Goal: Information Seeking & Learning: Learn about a topic

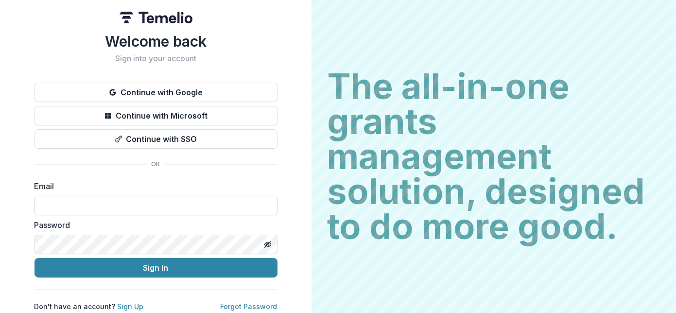
click at [175, 207] on input at bounding box center [156, 205] width 243 height 19
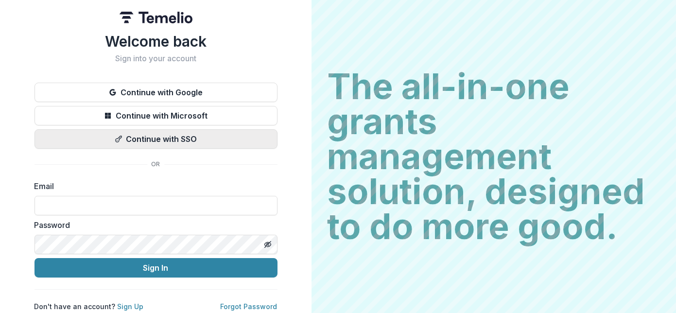
click at [265, 136] on button "Continue with SSO" at bounding box center [156, 138] width 243 height 19
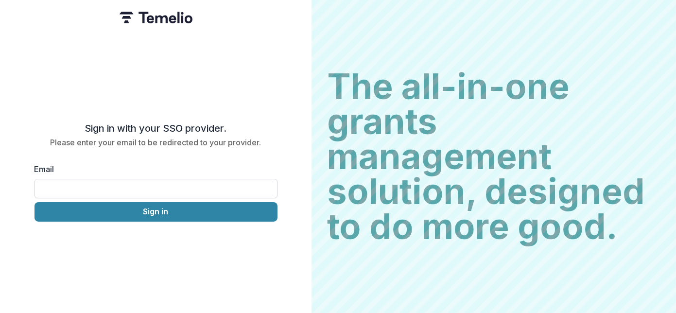
click at [150, 187] on input "Email" at bounding box center [156, 188] width 243 height 19
type input "**********"
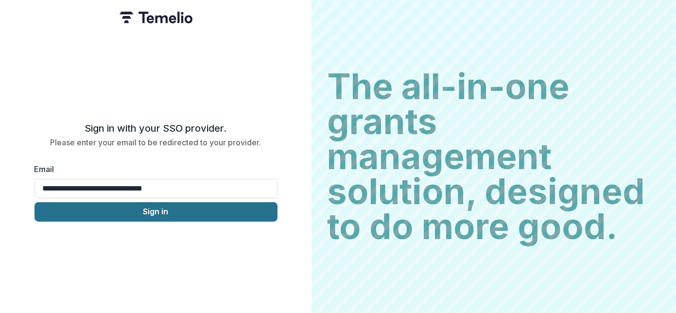
click at [168, 203] on button "Sign in" at bounding box center [156, 211] width 243 height 19
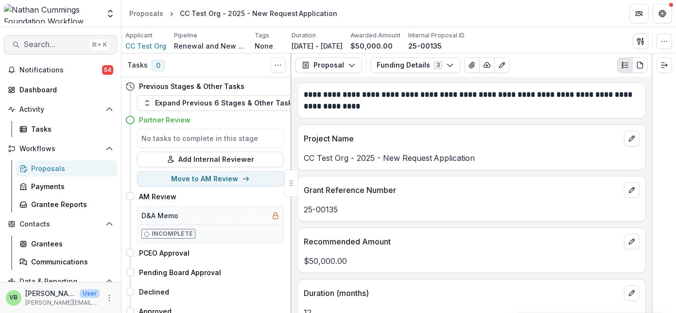
click at [50, 40] on span "Search..." at bounding box center [55, 44] width 62 height 9
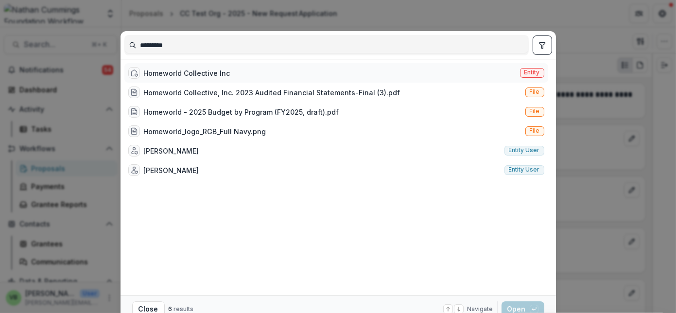
type input "*********"
click at [193, 72] on div "Homeworld Collective Inc" at bounding box center [187, 73] width 87 height 10
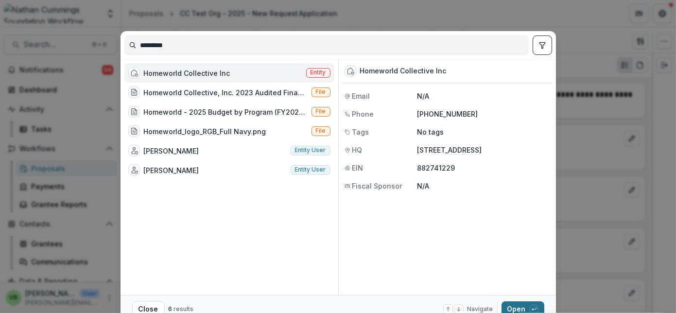
click at [513, 307] on button "Open with enter key" at bounding box center [523, 309] width 43 height 16
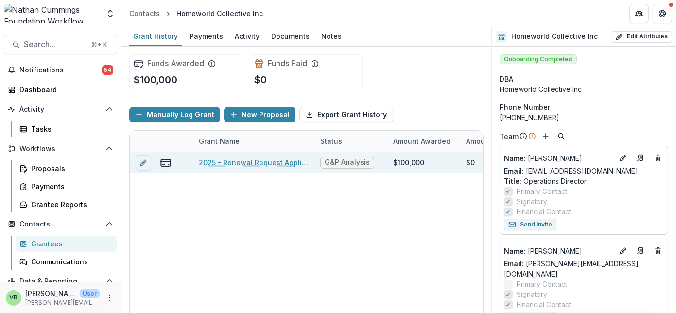
click at [244, 160] on link "2025 - Renewal Request Application" at bounding box center [254, 163] width 110 height 10
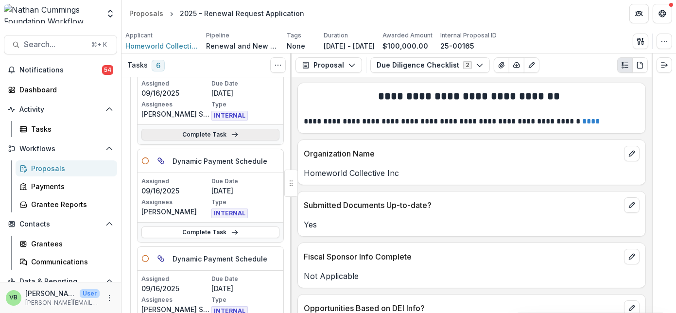
scroll to position [79, 0]
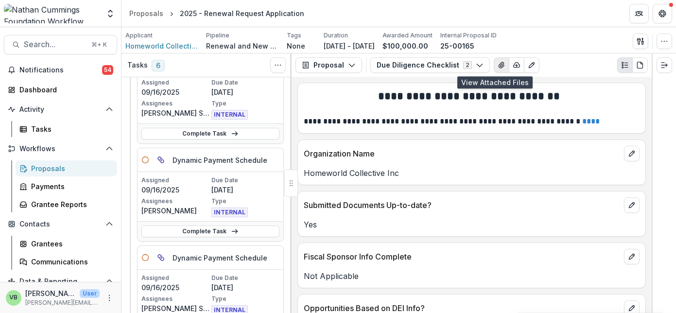
click at [498, 64] on icon "View Attached Files" at bounding box center [502, 65] width 8 height 8
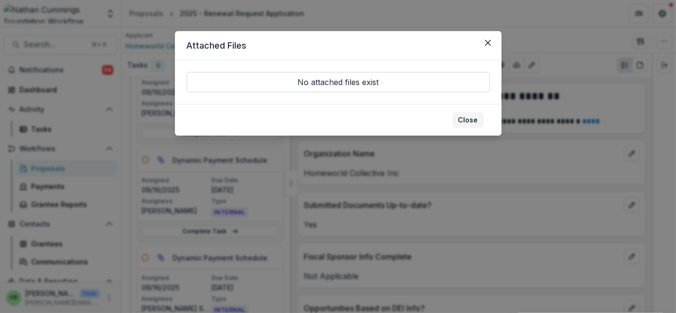
click at [468, 120] on button "Close" at bounding box center [469, 120] width 32 height 16
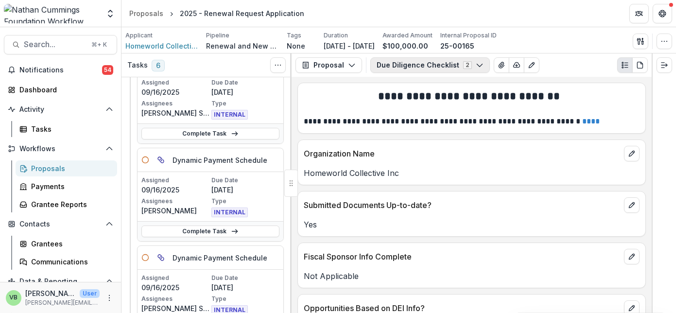
click at [419, 64] on button "Due Diligence Checklist 2" at bounding box center [430, 65] width 120 height 16
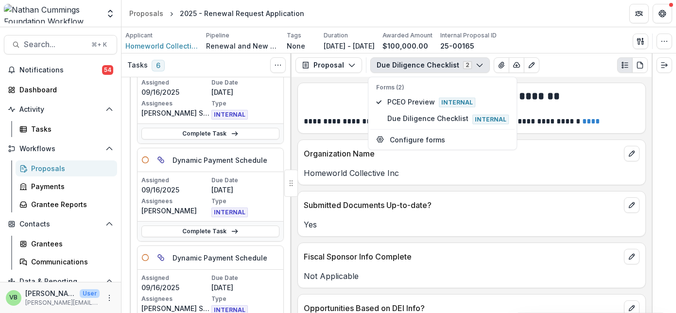
click at [476, 167] on p "Homeworld Collective Inc" at bounding box center [472, 173] width 336 height 12
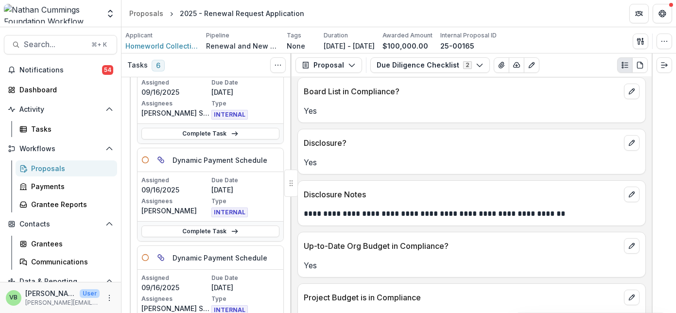
scroll to position [0, 0]
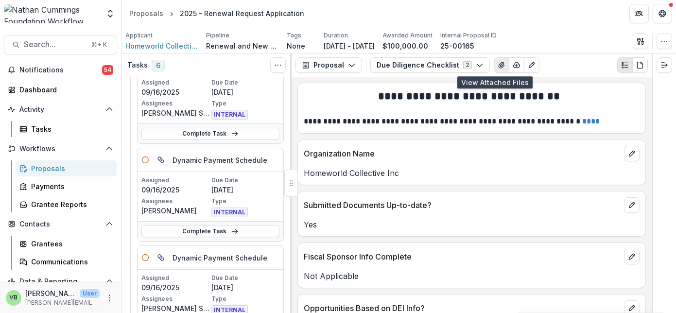
click at [498, 64] on icon "View Attached Files" at bounding box center [502, 65] width 8 height 8
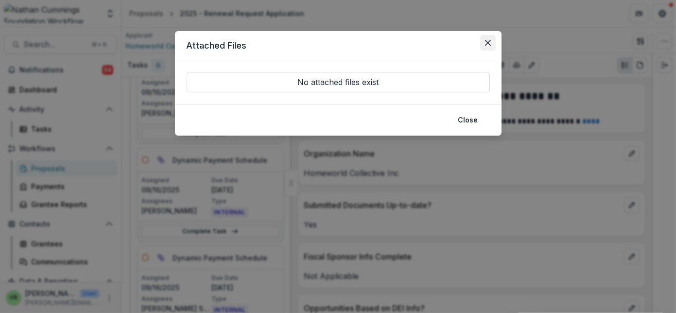
click at [489, 41] on icon "Close" at bounding box center [488, 43] width 6 height 6
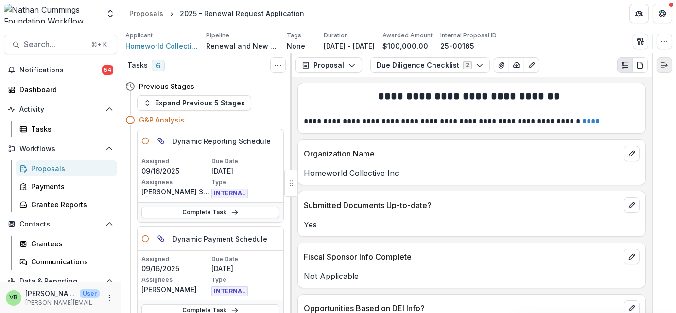
click at [664, 62] on icon "Expand right" at bounding box center [665, 65] width 8 height 8
click at [639, 64] on icon "PDF view" at bounding box center [640, 65] width 8 height 8
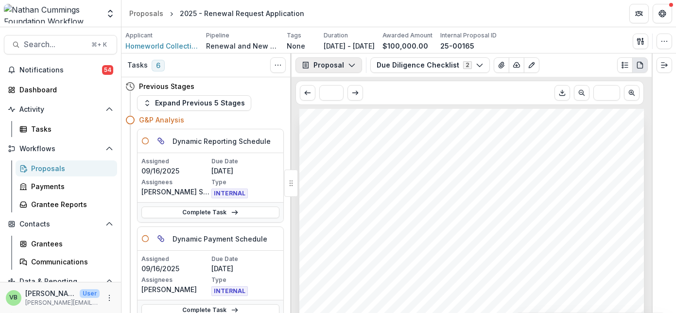
click at [346, 60] on button "Proposal" at bounding box center [329, 65] width 67 height 16
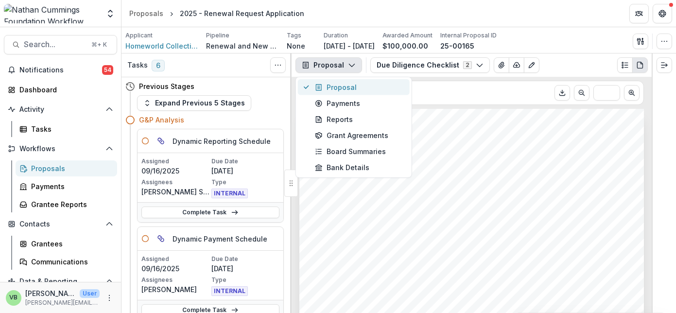
click at [369, 87] on div "Proposal" at bounding box center [359, 87] width 89 height 10
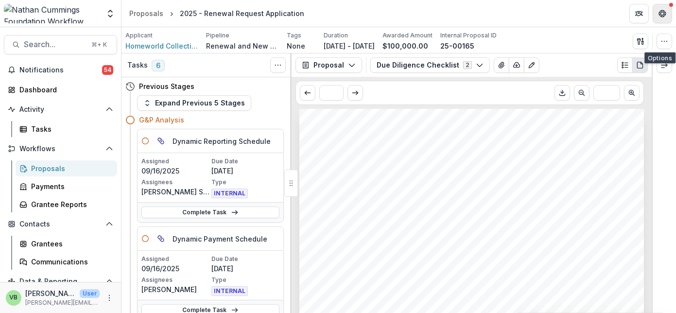
click at [664, 12] on icon "Get Help" at bounding box center [663, 14] width 8 height 8
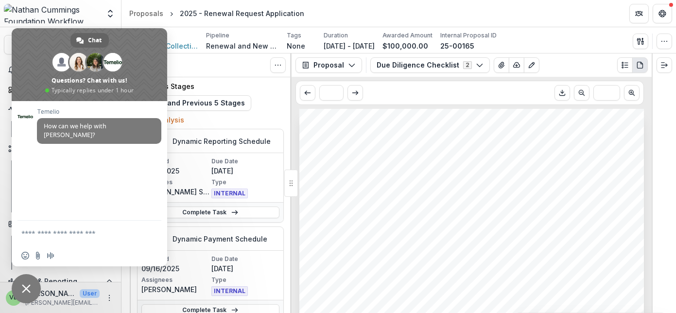
click at [410, 16] on header "Proposals 2025 - Renewal Request Application" at bounding box center [399, 13] width 555 height 27
click at [663, 13] on icon "Get Help" at bounding box center [663, 14] width 8 height 8
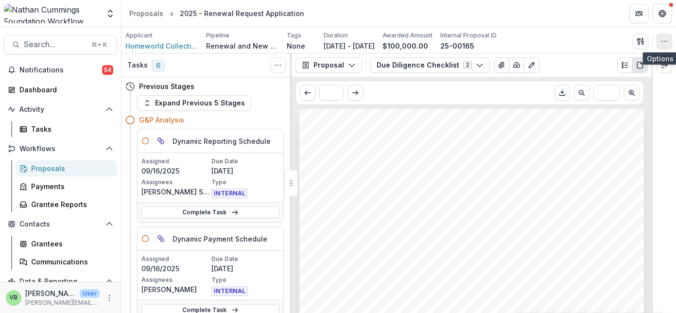
click at [663, 39] on icon "button" at bounding box center [665, 41] width 8 height 8
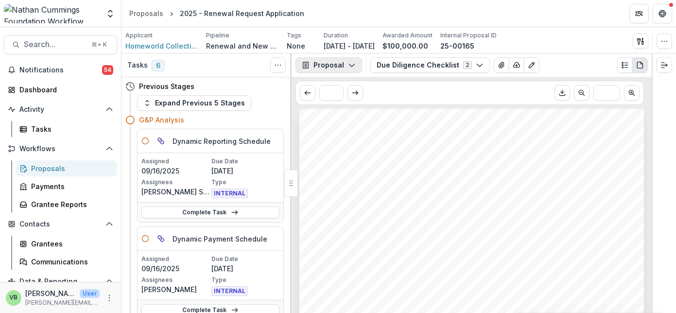
click at [343, 61] on button "Proposal" at bounding box center [329, 65] width 67 height 16
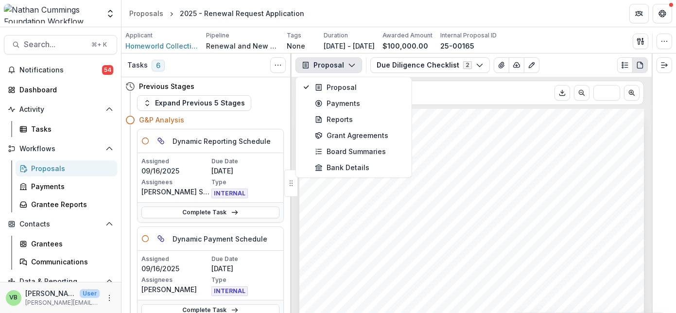
click at [348, 62] on icon "button" at bounding box center [352, 65] width 8 height 8
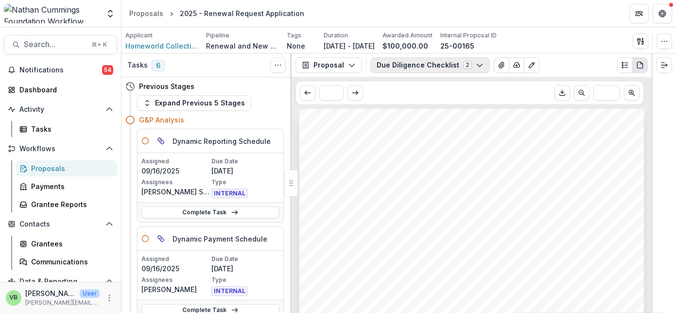
click at [476, 62] on icon "button" at bounding box center [480, 65] width 8 height 8
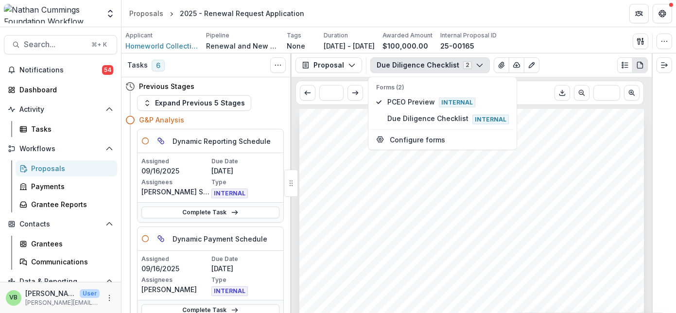
click at [562, 64] on div "Due Diligence Checklist 2 Forms (2) PCEO Preview Internal Due Diligence Checkli…" at bounding box center [509, 65] width 278 height 16
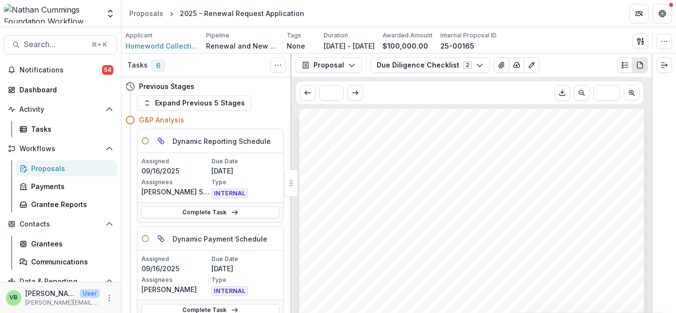
scroll to position [286, 0]
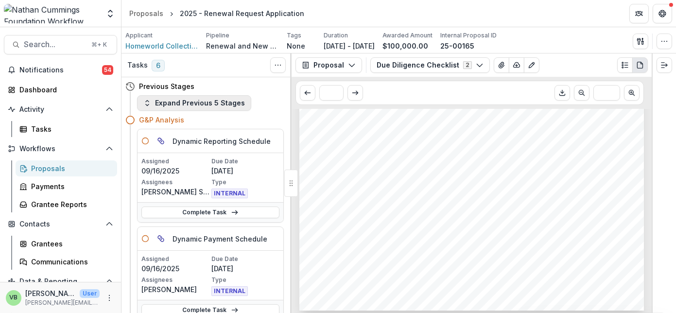
click at [144, 103] on icon "button" at bounding box center [147, 103] width 8 height 8
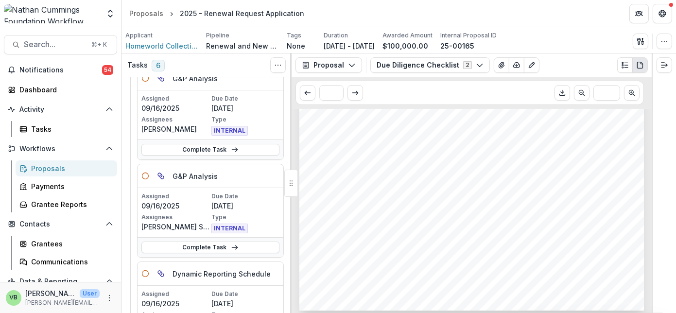
scroll to position [0, 0]
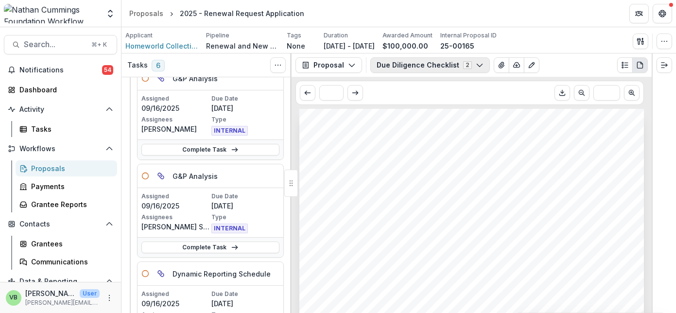
click at [469, 60] on button "Due Diligence Checklist 2" at bounding box center [430, 65] width 120 height 16
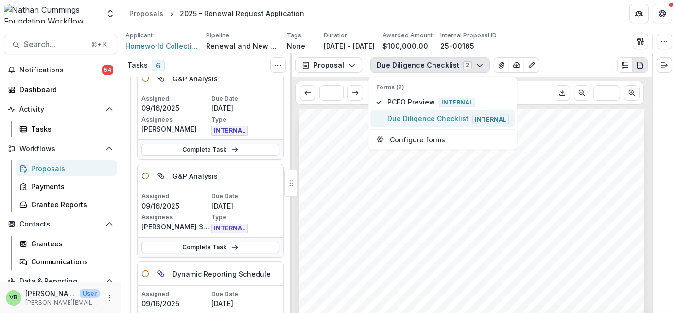
click at [434, 118] on span "Due Diligence Checklist Internal" at bounding box center [448, 118] width 122 height 11
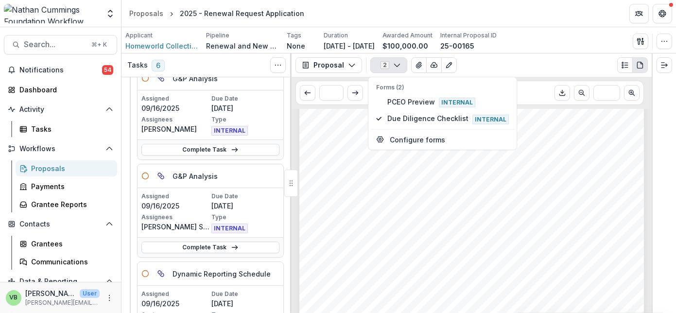
scroll to position [66, 0]
click at [532, 60] on div "2 Forms (2) PCEO Preview Internal Due Diligence Checklist Internal Configure fo…" at bounding box center [509, 65] width 278 height 16
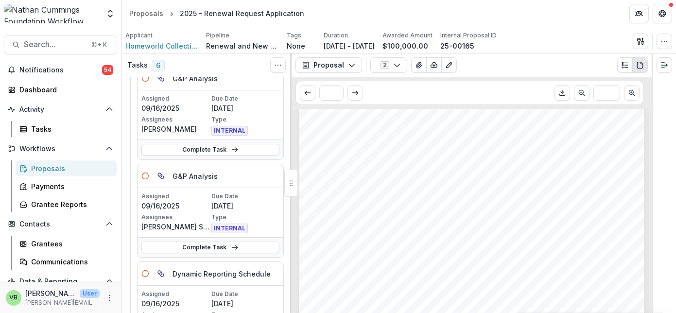
scroll to position [0, 0]
click at [274, 65] on icon "Toggle View Cancelled Tasks" at bounding box center [278, 65] width 8 height 8
click at [393, 64] on icon "button" at bounding box center [397, 65] width 8 height 8
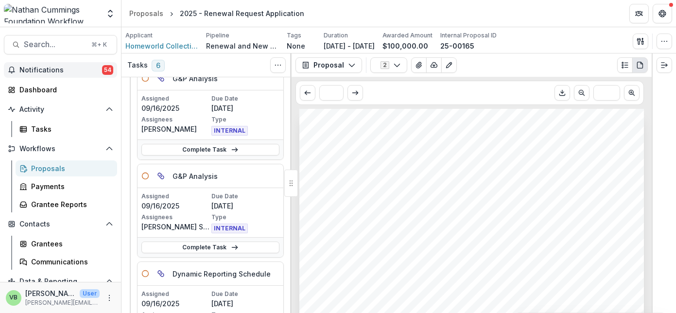
click at [39, 63] on button "Notifications 54" at bounding box center [60, 70] width 113 height 16
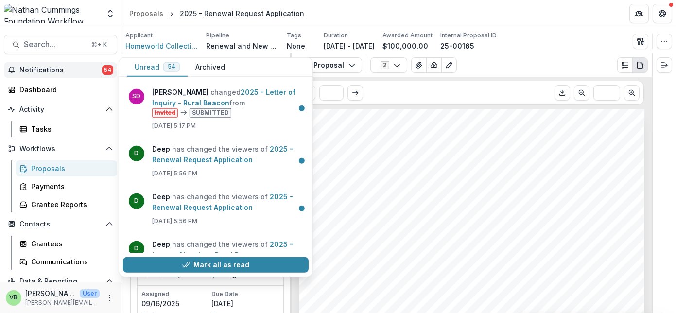
scroll to position [1224, 0]
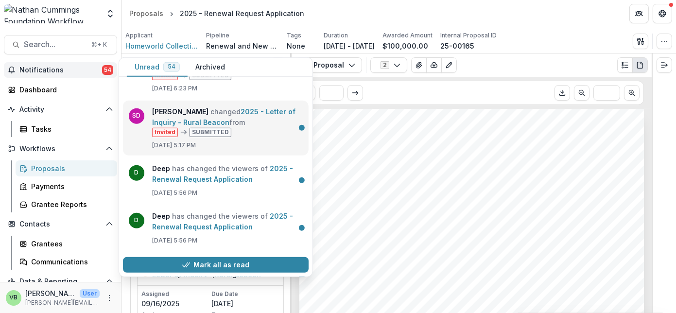
click at [216, 114] on link "2025 - Letter of Inquiry - Rural Beacon" at bounding box center [223, 116] width 143 height 19
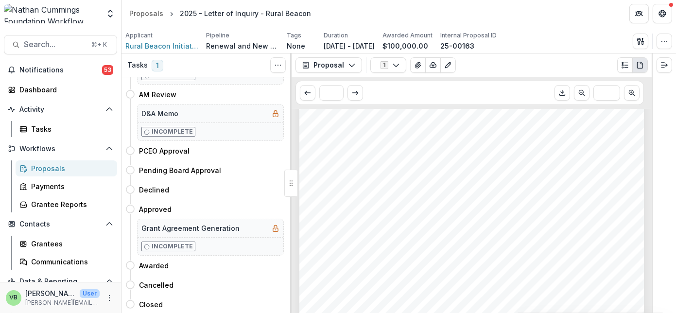
scroll to position [549, 0]
click at [346, 63] on button "Proposal" at bounding box center [329, 65] width 67 height 16
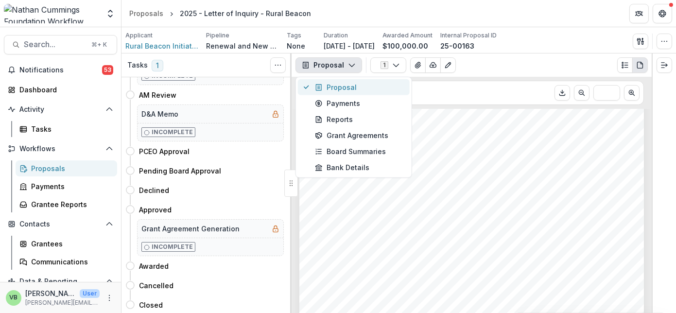
click at [357, 86] on div "Proposal" at bounding box center [359, 87] width 89 height 10
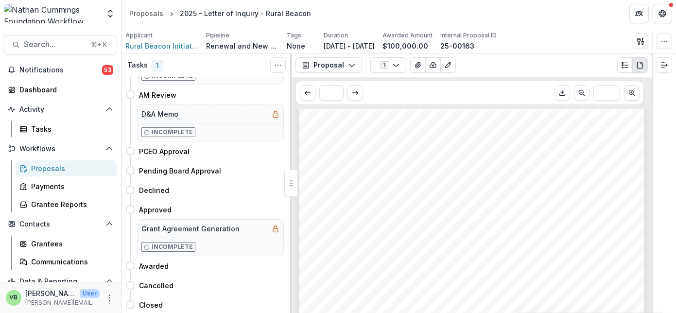
scroll to position [48, 0]
click at [346, 63] on button "Proposal" at bounding box center [329, 65] width 67 height 16
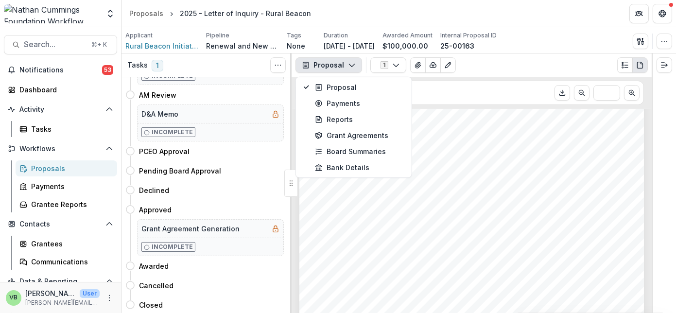
click at [346, 60] on button "Proposal" at bounding box center [329, 65] width 67 height 16
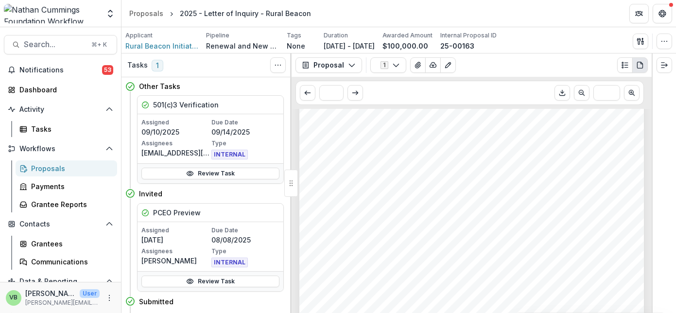
scroll to position [0, 0]
click at [624, 61] on icon "Plaintext view" at bounding box center [625, 65] width 8 height 8
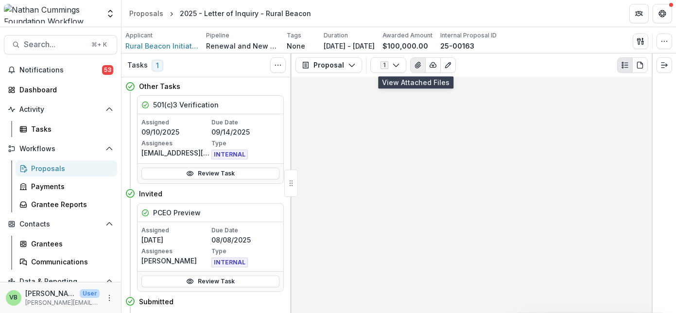
click at [414, 63] on icon "View Attached Files" at bounding box center [418, 65] width 8 height 8
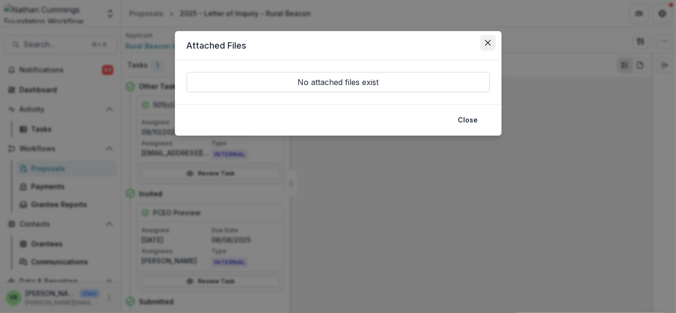
click at [487, 38] on button "Close" at bounding box center [488, 43] width 16 height 16
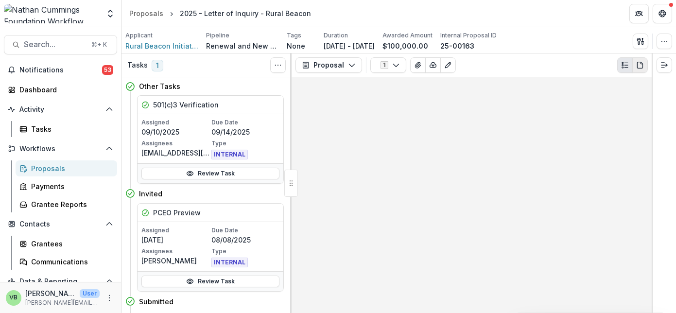
click at [640, 62] on icon "PDF view" at bounding box center [640, 65] width 8 height 8
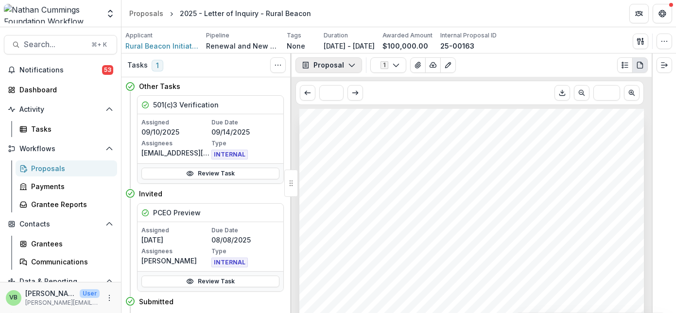
click at [353, 64] on icon "button" at bounding box center [352, 65] width 8 height 8
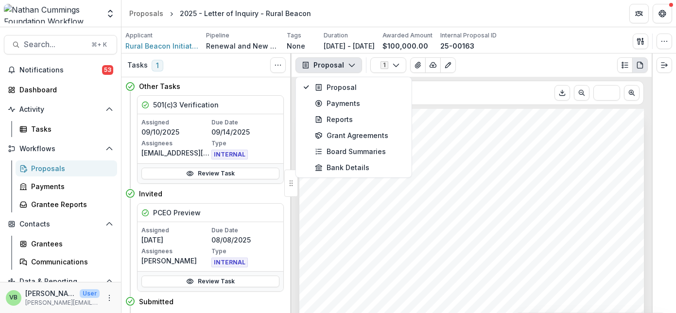
click at [535, 65] on div "1 Forms (1) PCEO Preview Internal Configure forms Word Download Word Download (…" at bounding box center [509, 65] width 278 height 16
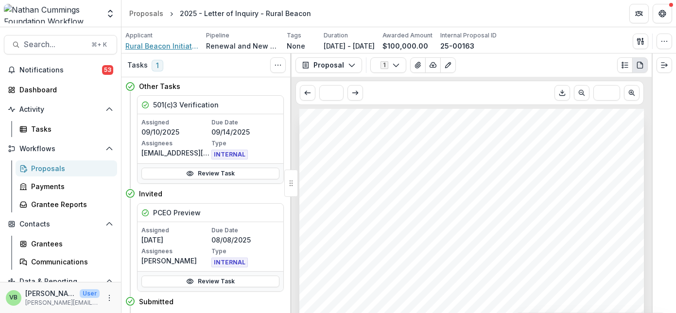
click at [170, 44] on span "Rural Beacon Initiative" at bounding box center [161, 46] width 73 height 10
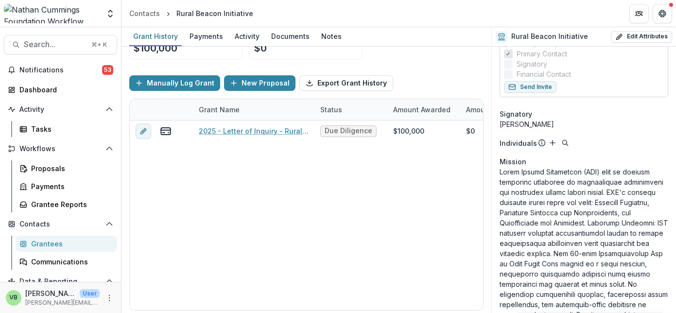
scroll to position [132, 0]
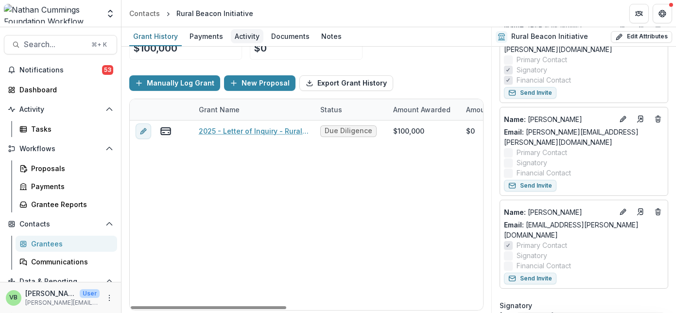
click at [246, 33] on div "Activity" at bounding box center [247, 36] width 33 height 14
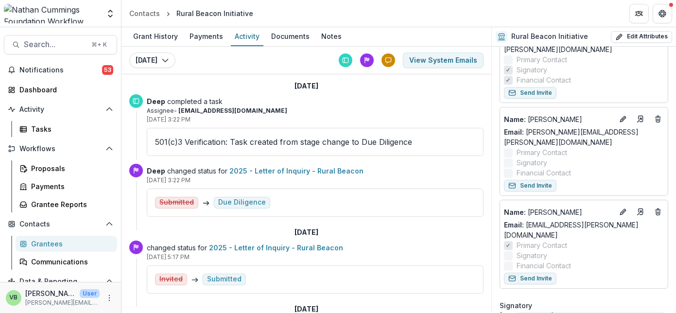
click at [449, 17] on header "Contacts Rural Beacon Initiative" at bounding box center [399, 13] width 555 height 27
click at [291, 34] on div "Documents" at bounding box center [290, 36] width 46 height 14
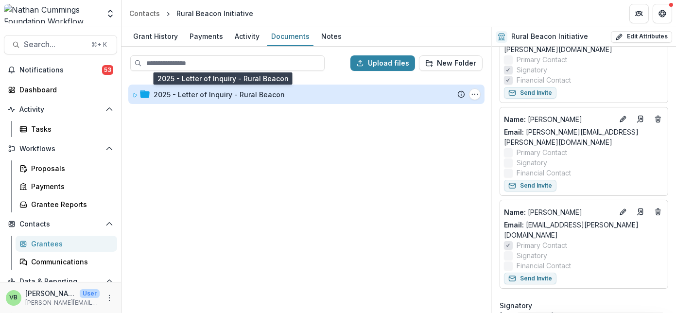
click at [237, 92] on div "2025 - Letter of Inquiry - Rural Beacon" at bounding box center [219, 94] width 131 height 10
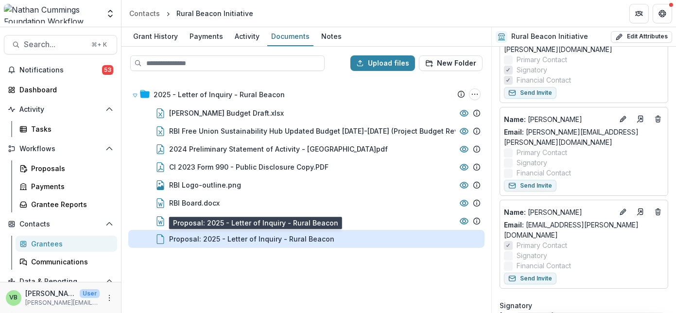
click at [216, 236] on div "Proposal: 2025 - Letter of Inquiry - Rural Beacon" at bounding box center [251, 239] width 165 height 10
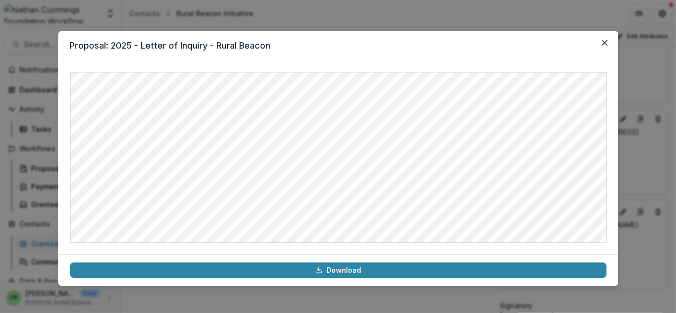
click at [470, 55] on header "Proposal: 2025 - Letter of Inquiry - Rural Beacon" at bounding box center [338, 45] width 560 height 29
